Goal: Information Seeking & Learning: Learn about a topic

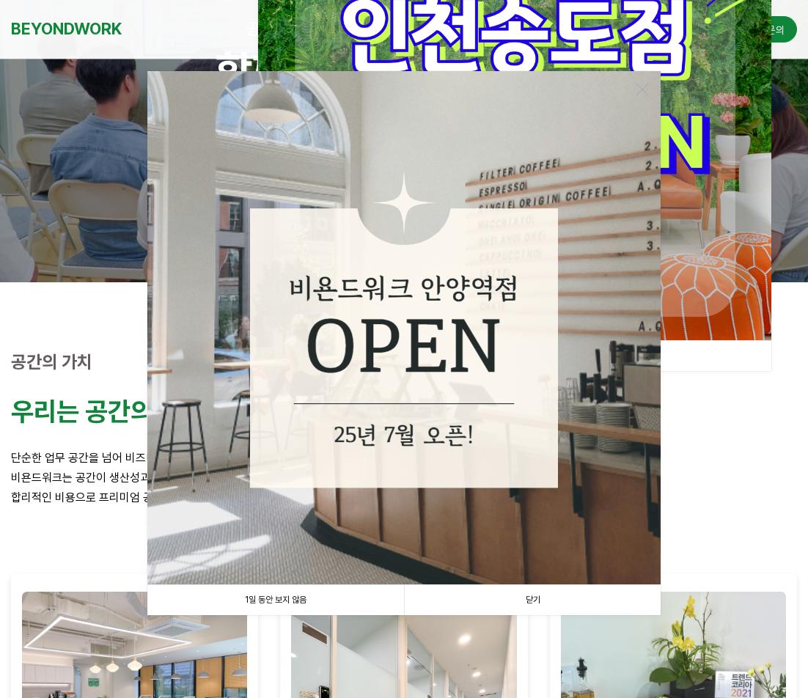
scroll to position [147, 0]
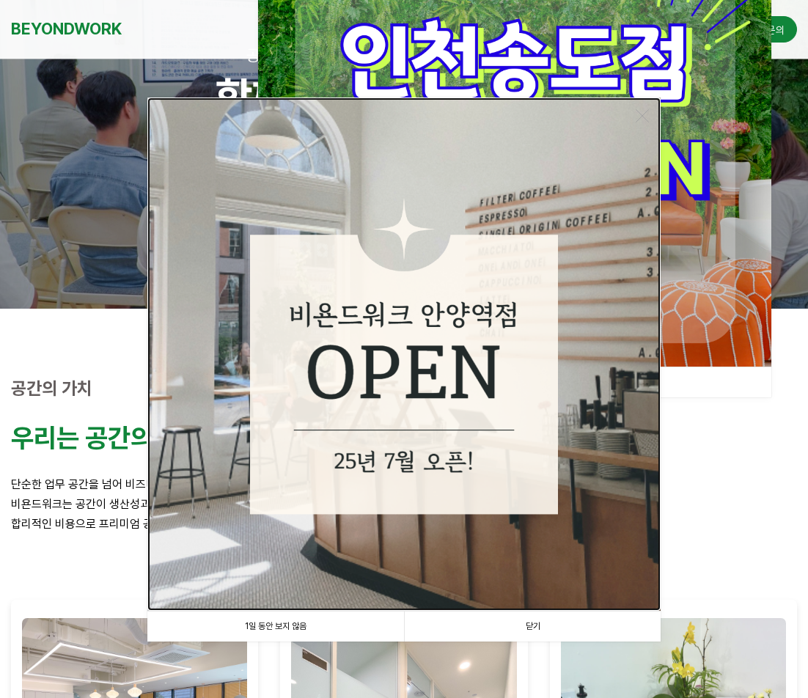
click at [336, 384] on img at bounding box center [403, 353] width 513 height 513
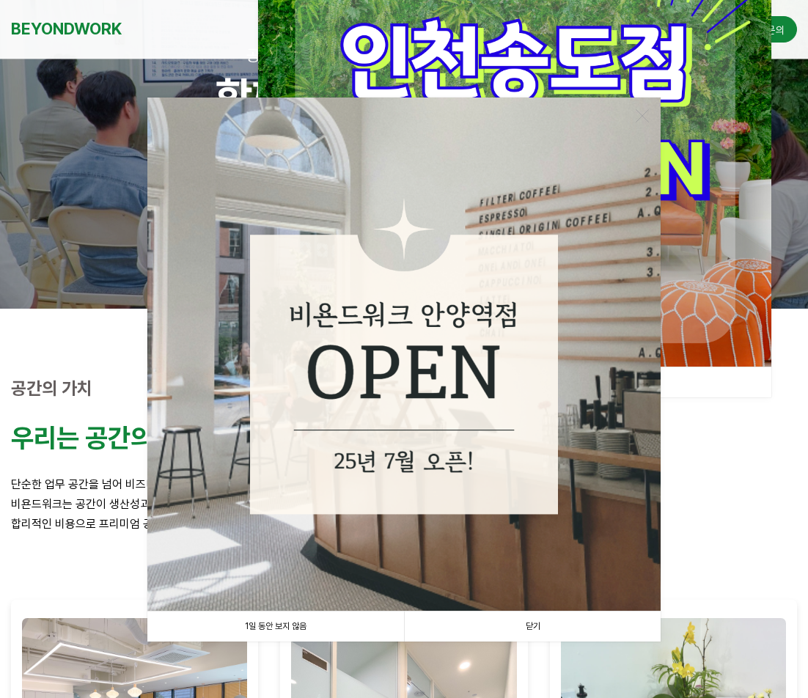
click at [531, 626] on link "닫기" at bounding box center [532, 626] width 256 height 30
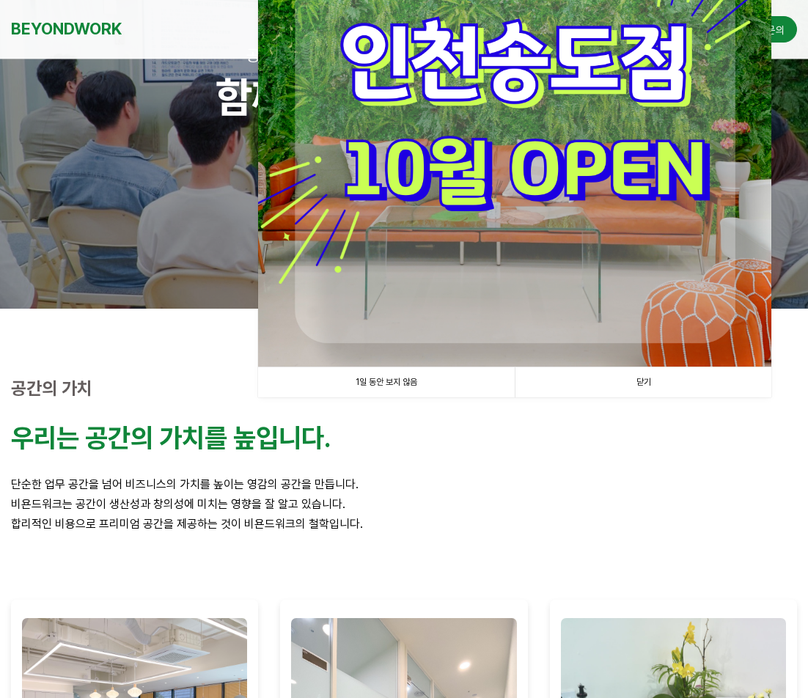
click at [646, 382] on link "닫기" at bounding box center [642, 382] width 256 height 30
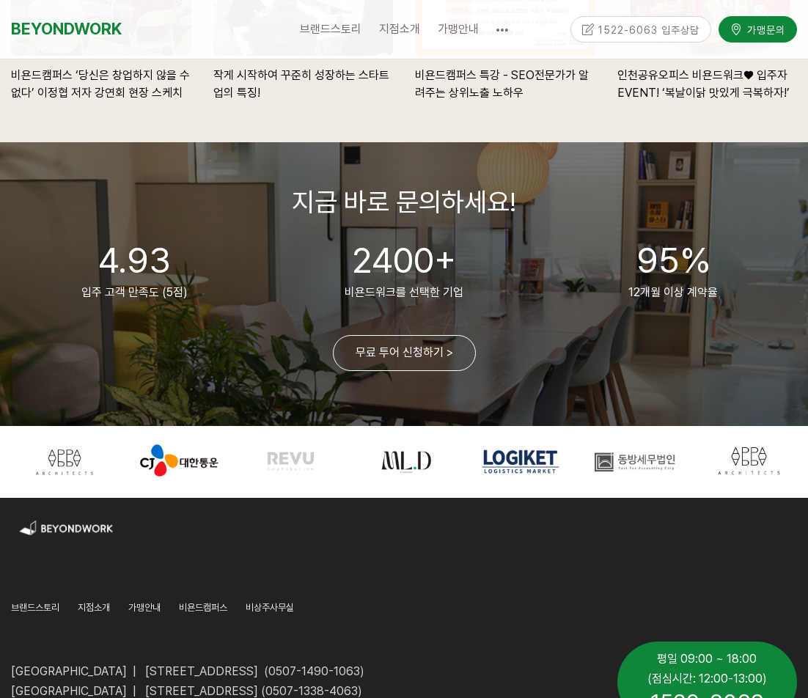
scroll to position [3358, 0]
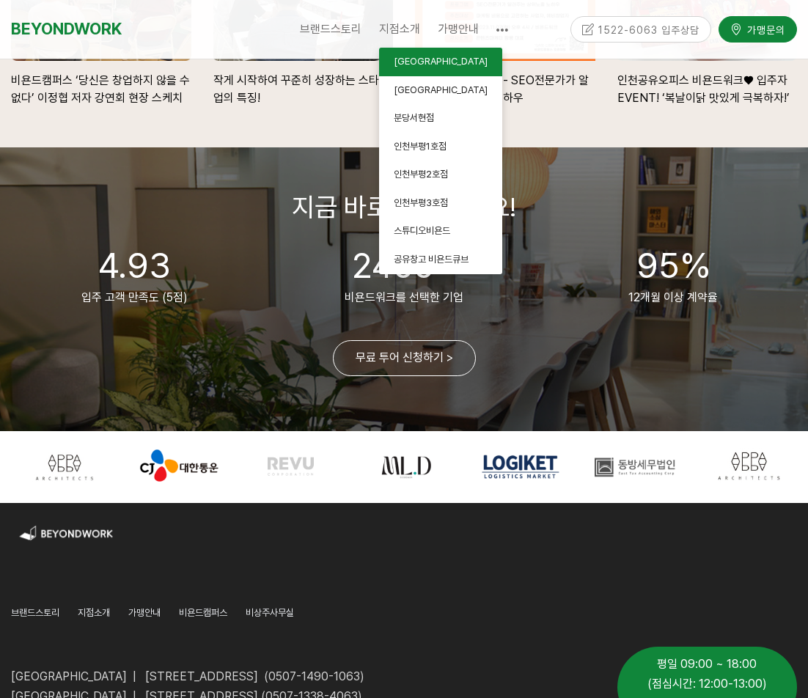
click at [418, 56] on span "[GEOGRAPHIC_DATA]" at bounding box center [441, 61] width 94 height 11
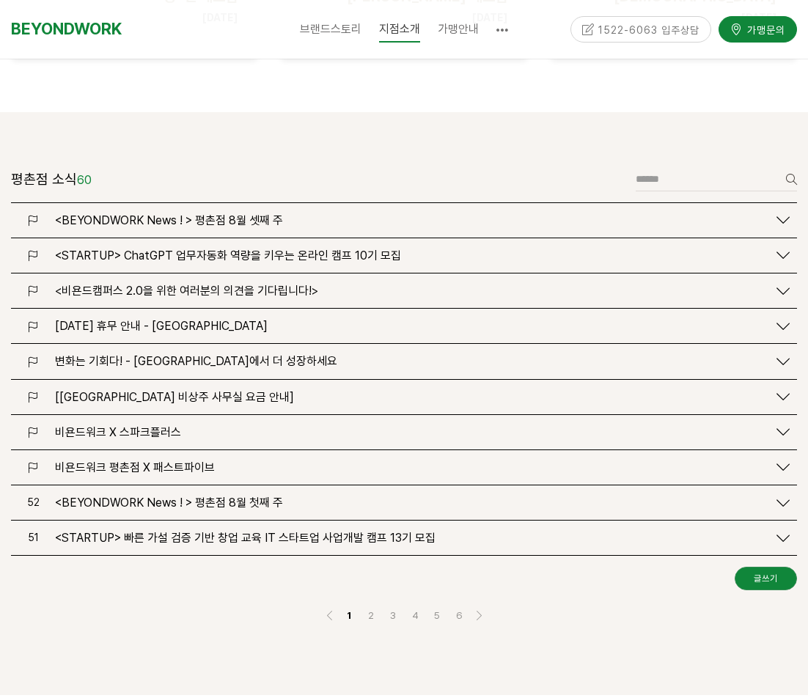
scroll to position [1759, 0]
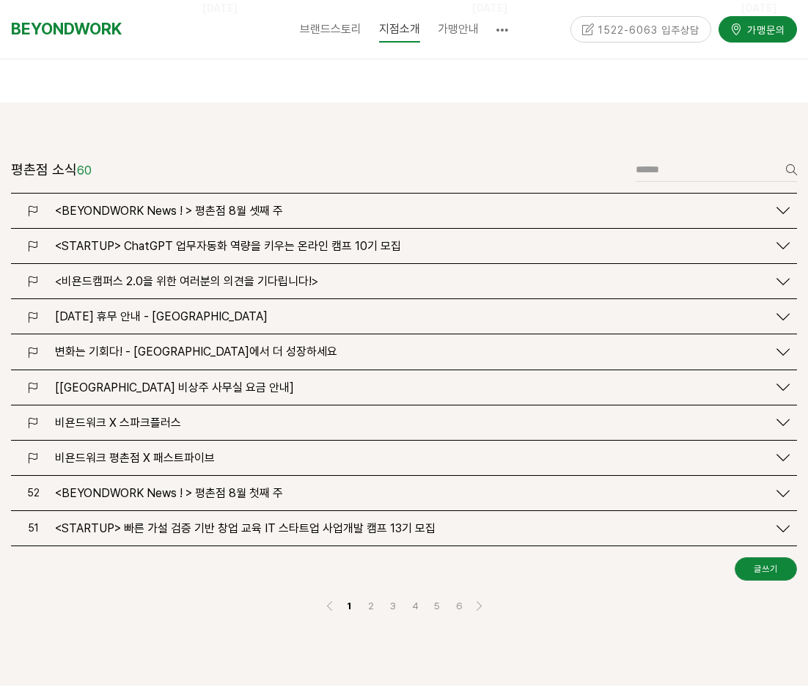
click at [224, 204] on span "<BEYONDWORK News ! > 평촌점 8월 셋째 주" at bounding box center [169, 211] width 228 height 14
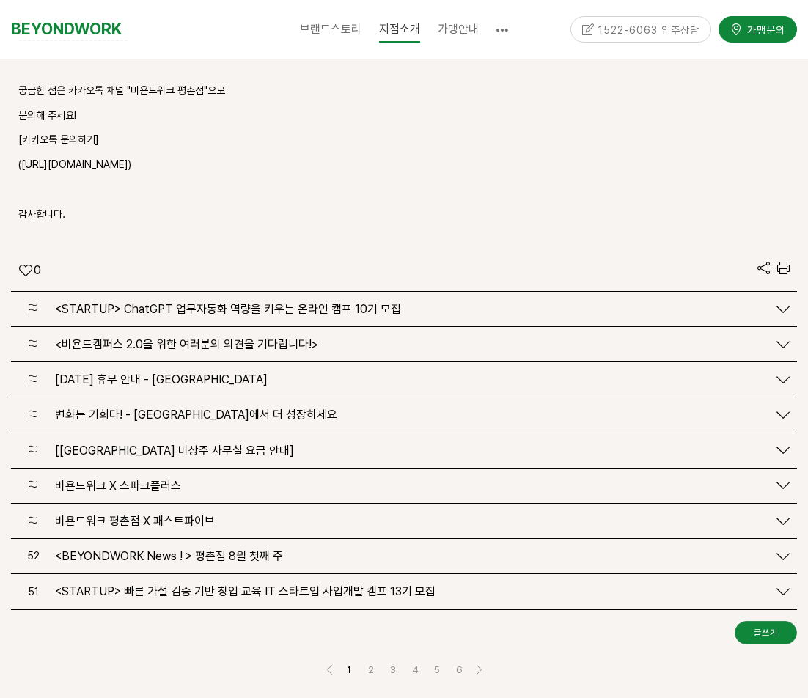
scroll to position [2711, 0]
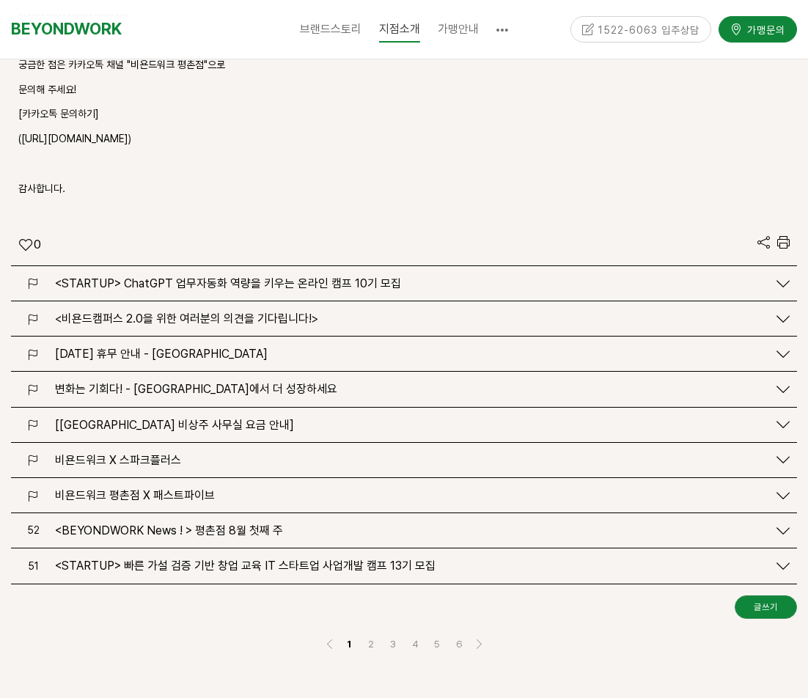
click at [772, 453] on link "비욘드워크 X 스파크플러스" at bounding box center [403, 460] width 771 height 14
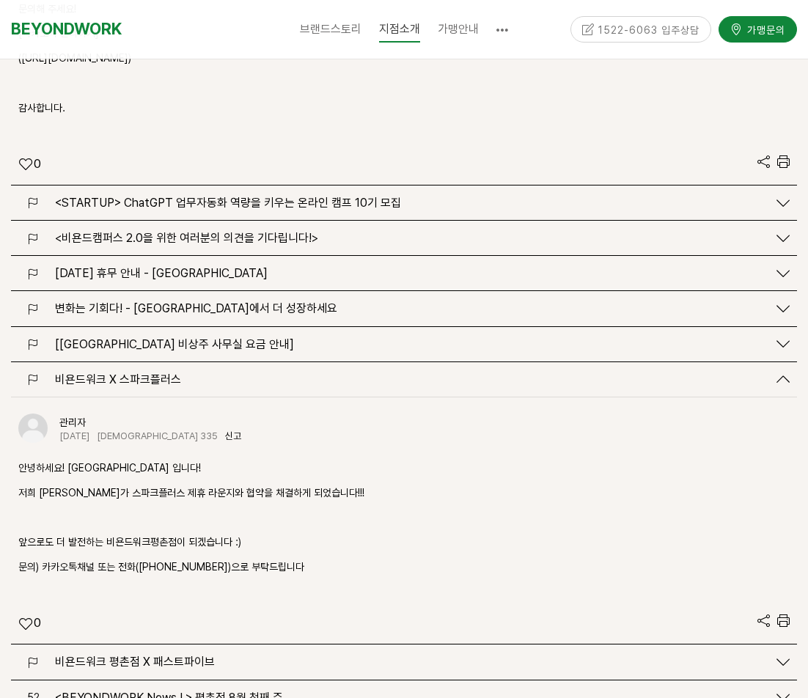
scroll to position [2931, 0]
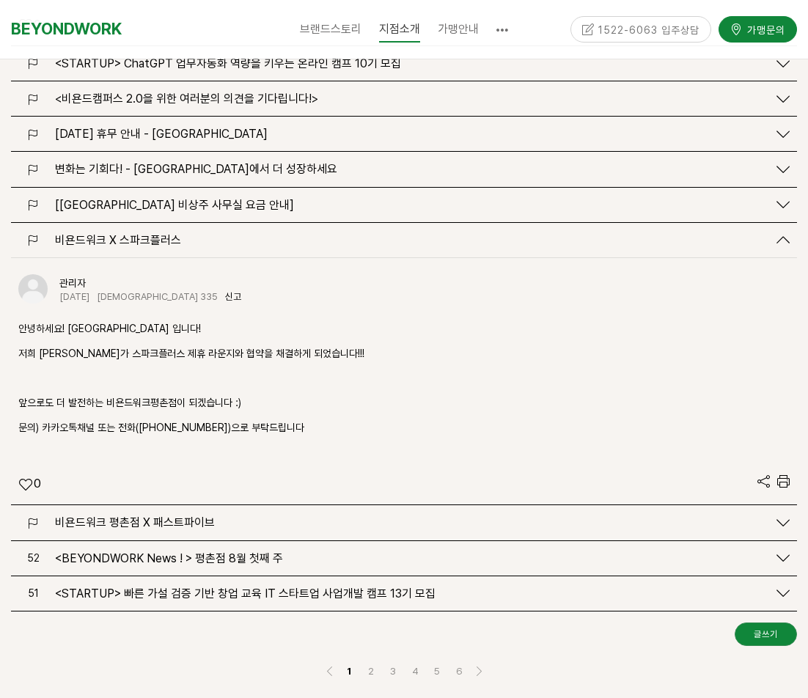
click at [778, 516] on icon at bounding box center [782, 522] width 13 height 13
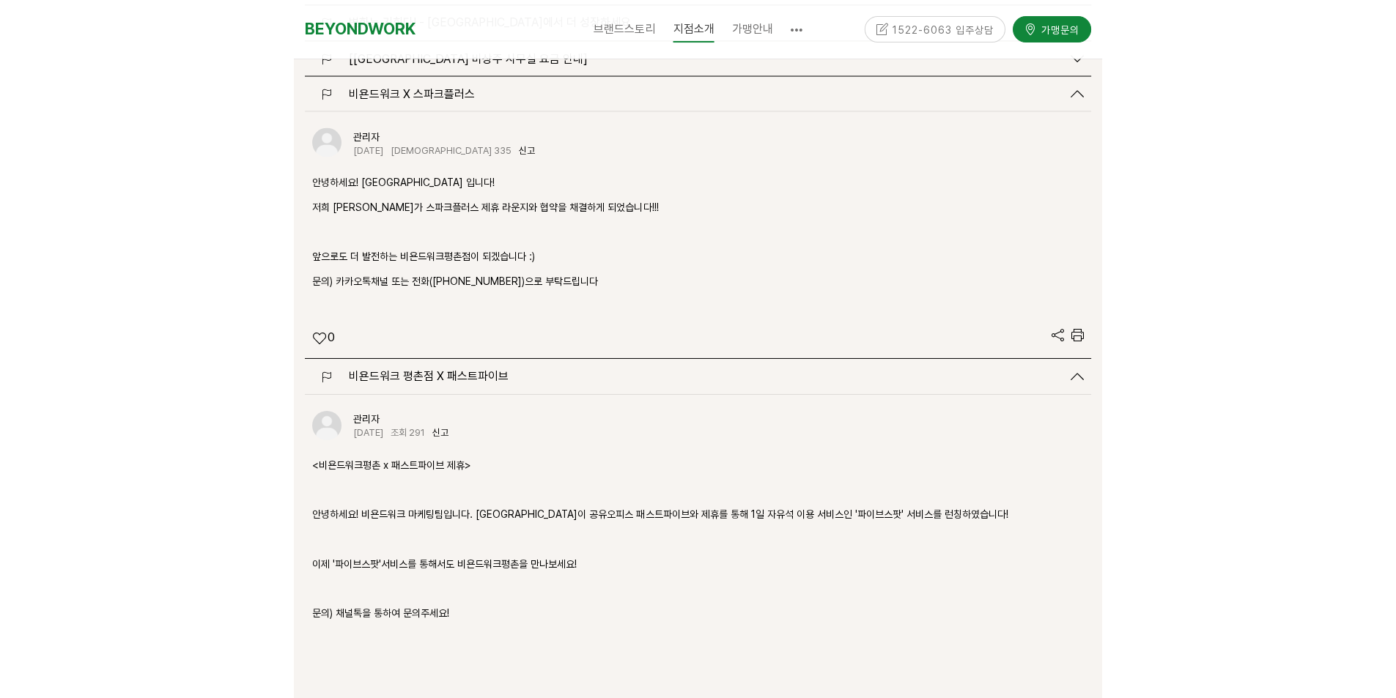
scroll to position [2999, 0]
